Goal: Task Accomplishment & Management: Use online tool/utility

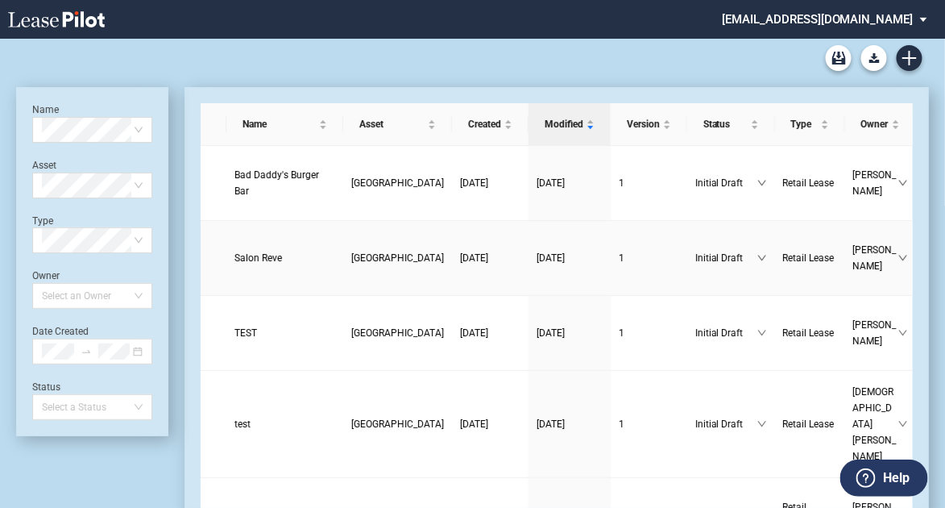
click at [276, 252] on span "Salon Reve" at bounding box center [259, 257] width 48 height 11
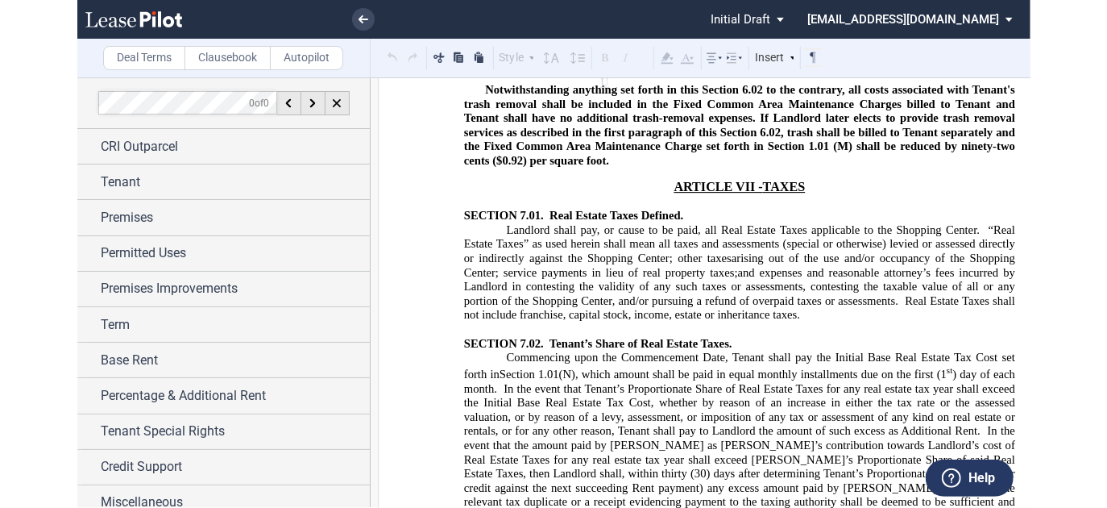
scroll to position [9413, 0]
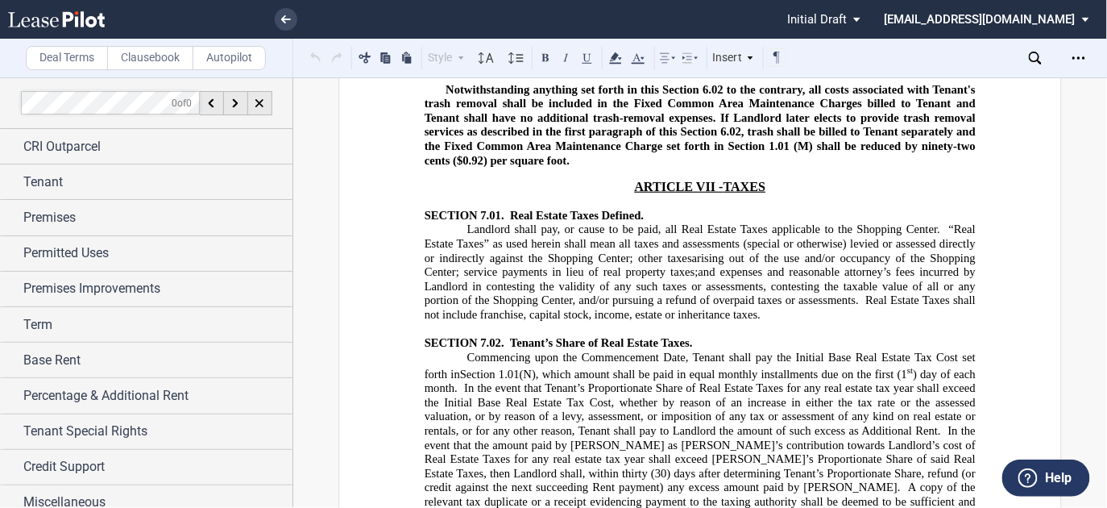
drag, startPoint x: 1099, startPoint y: 176, endPoint x: 1099, endPoint y: 198, distance: 21.8
click at [953, 198] on div "Deal Terms Clausebook Autopilot Style ARTICLE I SECTION 1.01 (A) Subsection (a)…" at bounding box center [553, 292] width 1107 height 430
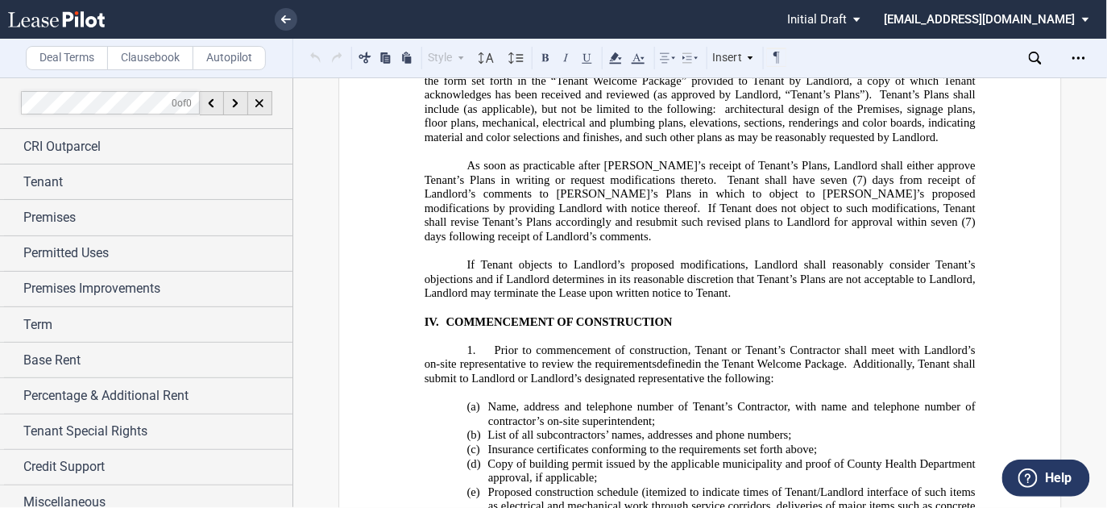
scroll to position [26872, 0]
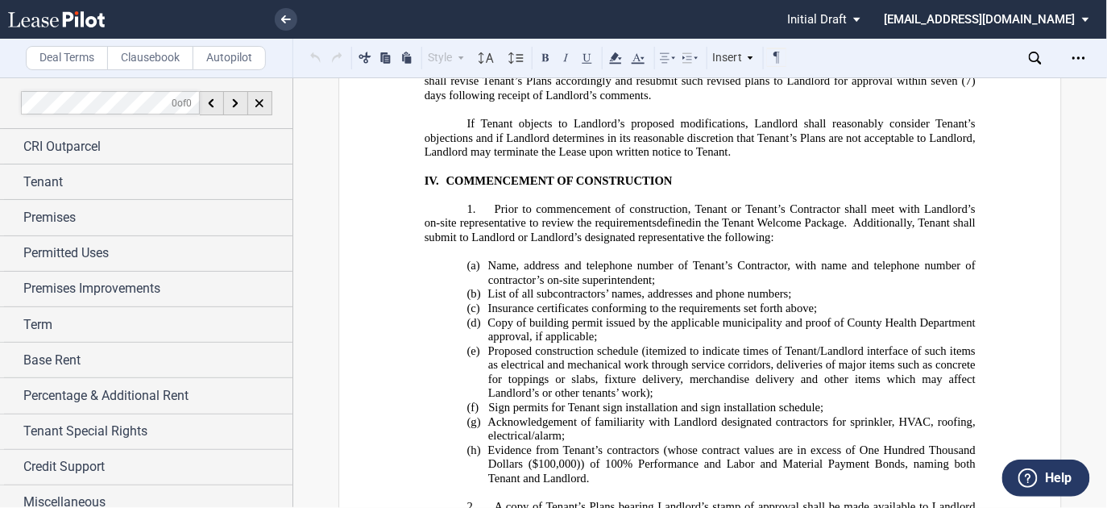
drag, startPoint x: 675, startPoint y: 305, endPoint x: 633, endPoint y: 304, distance: 42.7
